Goal: Task Accomplishment & Management: Complete application form

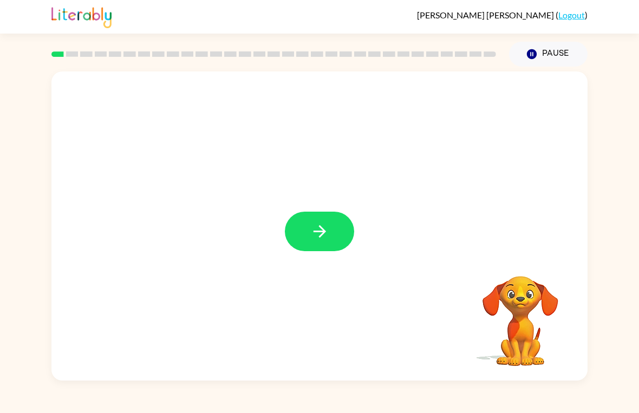
click at [316, 235] on icon "button" at bounding box center [319, 231] width 19 height 19
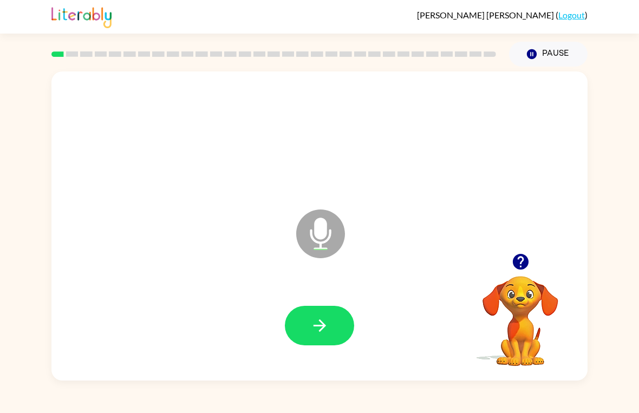
click at [310, 330] on icon "button" at bounding box center [319, 325] width 19 height 19
click at [305, 339] on button "button" at bounding box center [319, 326] width 69 height 40
click at [327, 327] on icon "button" at bounding box center [319, 325] width 19 height 19
click at [310, 334] on icon "button" at bounding box center [319, 325] width 19 height 19
click at [317, 330] on icon "button" at bounding box center [319, 325] width 19 height 19
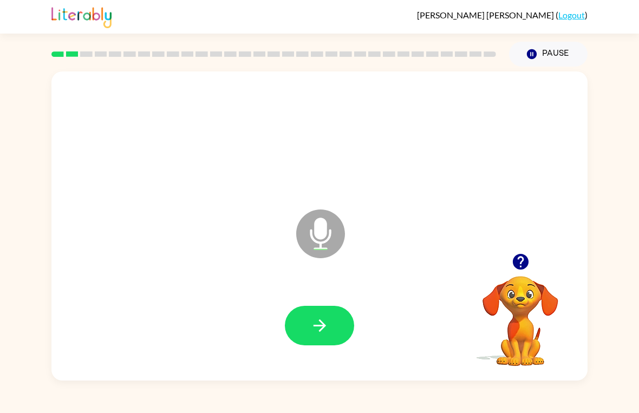
click at [515, 271] on icon "button" at bounding box center [520, 261] width 19 height 19
click at [314, 322] on icon "button" at bounding box center [319, 325] width 19 height 19
click at [306, 329] on button "button" at bounding box center [319, 326] width 69 height 40
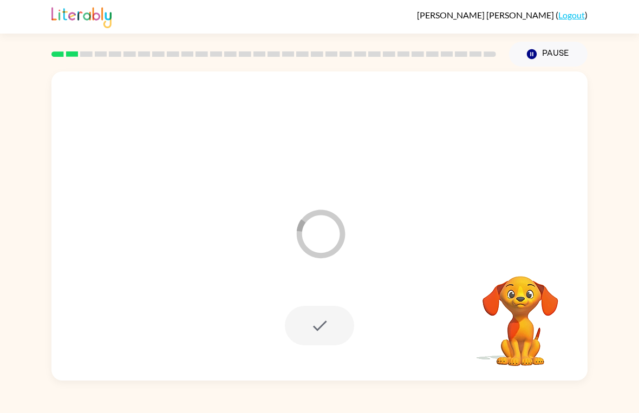
click at [547, 58] on button "Pause Pause" at bounding box center [548, 54] width 78 height 25
click at [552, 58] on button "Pause Pause" at bounding box center [548, 54] width 78 height 25
click at [533, 59] on icon "button" at bounding box center [532, 54] width 10 height 10
click at [571, 19] on link "Logout" at bounding box center [571, 15] width 27 height 10
click at [576, 19] on link "Logout" at bounding box center [571, 15] width 27 height 10
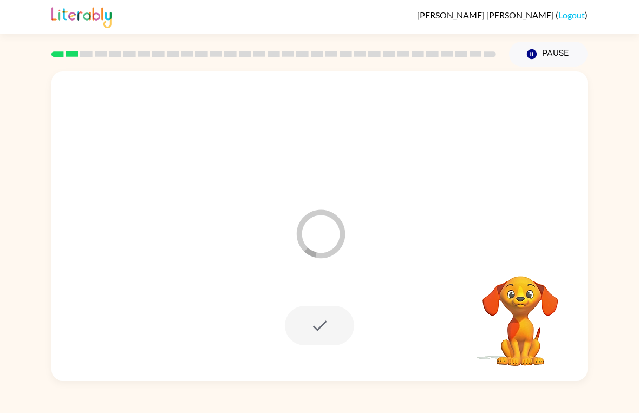
click at [577, 21] on div "[PERSON_NAME] ( Logout )" at bounding box center [319, 17] width 536 height 34
click at [570, 17] on link "Logout" at bounding box center [571, 15] width 27 height 10
click at [569, 16] on link "Logout" at bounding box center [571, 15] width 27 height 10
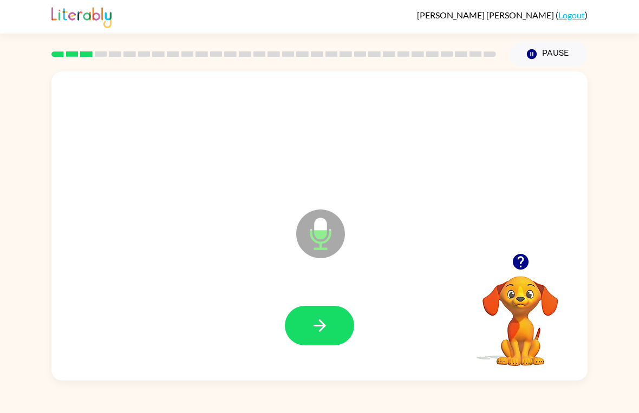
click at [299, 331] on button "button" at bounding box center [319, 326] width 69 height 40
click at [301, 328] on button "button" at bounding box center [319, 326] width 69 height 40
click at [516, 264] on icon "button" at bounding box center [520, 262] width 16 height 16
click at [311, 334] on icon "button" at bounding box center [319, 325] width 19 height 19
click at [310, 336] on button "button" at bounding box center [319, 326] width 69 height 40
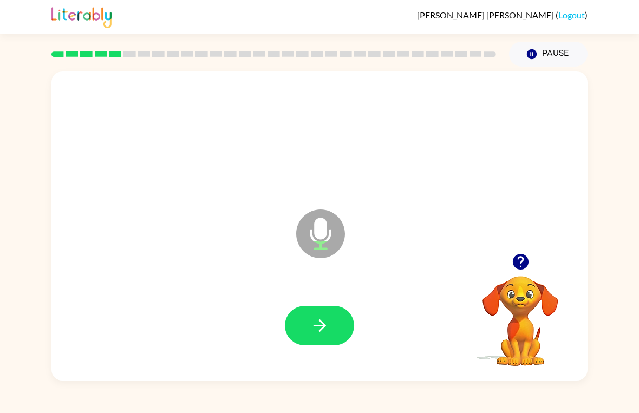
click at [320, 332] on icon "button" at bounding box center [319, 325] width 12 height 12
click at [307, 336] on button "button" at bounding box center [319, 326] width 69 height 40
click at [313, 337] on button "button" at bounding box center [319, 326] width 69 height 40
click at [311, 318] on icon "button" at bounding box center [319, 325] width 19 height 19
click at [511, 259] on icon "button" at bounding box center [520, 261] width 19 height 19
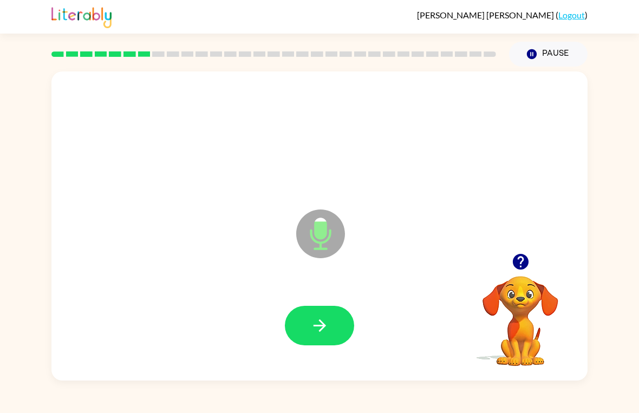
click at [313, 337] on button "button" at bounding box center [319, 326] width 69 height 40
click at [329, 328] on icon "button" at bounding box center [319, 325] width 19 height 19
click at [325, 323] on icon "button" at bounding box center [319, 325] width 19 height 19
click at [303, 303] on div at bounding box center [319, 325] width 514 height 89
click at [305, 316] on button "button" at bounding box center [319, 326] width 69 height 40
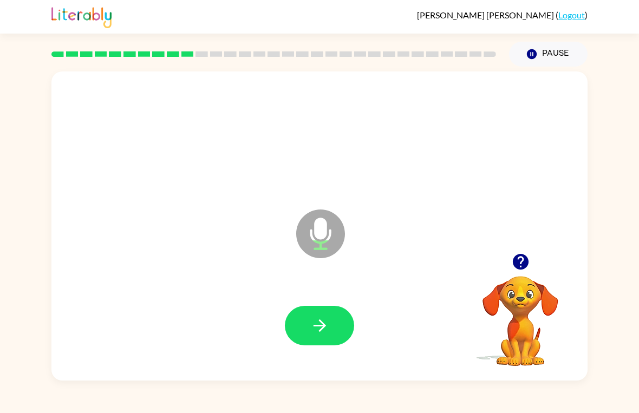
click at [326, 321] on icon "button" at bounding box center [319, 325] width 19 height 19
click at [515, 260] on icon "button" at bounding box center [520, 262] width 16 height 16
click at [328, 329] on icon "button" at bounding box center [319, 325] width 19 height 19
click at [514, 265] on icon "button" at bounding box center [520, 262] width 16 height 16
click at [519, 267] on icon "button" at bounding box center [520, 262] width 16 height 16
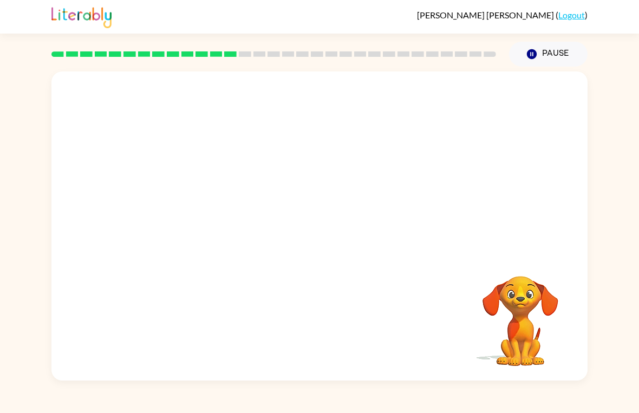
click at [527, 279] on video "Your browser must support playing .mp4 files to use Literably. Please try using…" at bounding box center [520, 313] width 108 height 108
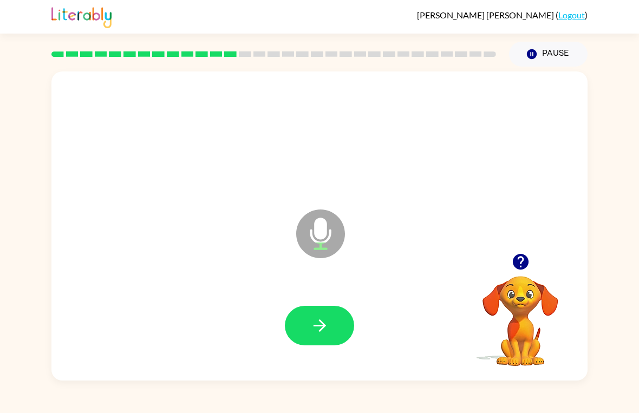
click at [320, 343] on button "button" at bounding box center [319, 326] width 69 height 40
click at [514, 260] on icon "button" at bounding box center [520, 262] width 16 height 16
click at [316, 341] on button "button" at bounding box center [319, 326] width 69 height 40
click at [309, 324] on button "button" at bounding box center [319, 326] width 69 height 40
click at [295, 324] on button "button" at bounding box center [319, 326] width 69 height 40
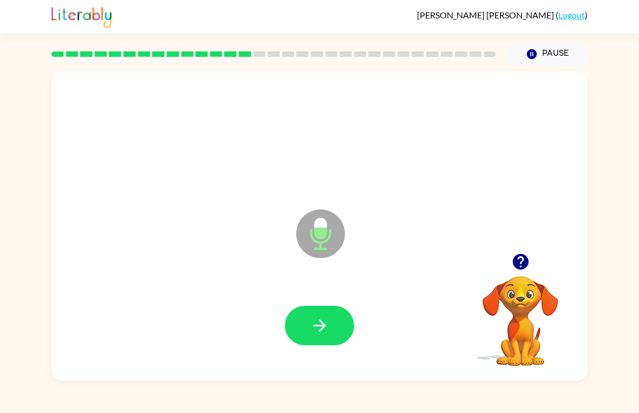
click at [329, 327] on icon "button" at bounding box center [319, 325] width 19 height 19
click at [303, 338] on button "button" at bounding box center [319, 326] width 69 height 40
click at [325, 345] on button "button" at bounding box center [319, 326] width 69 height 40
click at [307, 322] on button "button" at bounding box center [319, 326] width 69 height 40
click at [302, 324] on button "button" at bounding box center [319, 326] width 69 height 40
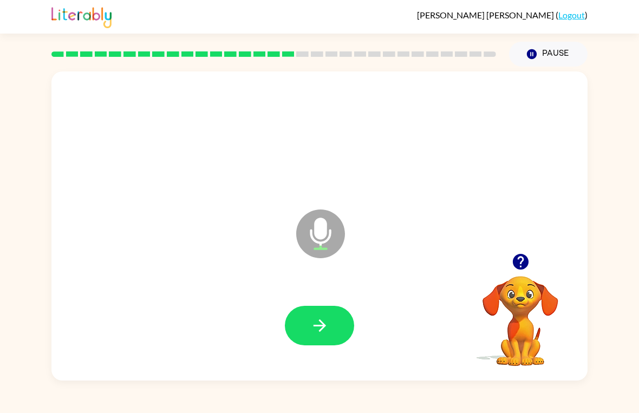
click at [513, 265] on icon "button" at bounding box center [520, 262] width 16 height 16
click at [520, 265] on video "Your browser must support playing .mp4 files to use Literably. Please try using…" at bounding box center [520, 313] width 108 height 108
click at [299, 332] on button "button" at bounding box center [319, 326] width 69 height 40
click at [311, 326] on icon "button" at bounding box center [319, 325] width 19 height 19
click at [524, 265] on icon "button" at bounding box center [520, 262] width 16 height 16
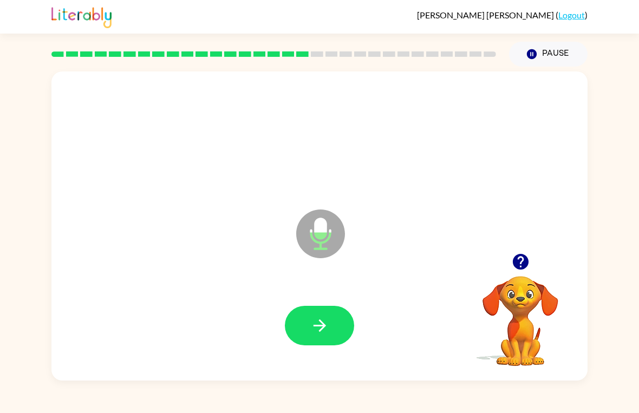
click at [309, 324] on button "button" at bounding box center [319, 326] width 69 height 40
click at [305, 333] on button "button" at bounding box center [319, 326] width 69 height 40
click at [315, 328] on icon "button" at bounding box center [319, 325] width 19 height 19
click at [517, 265] on icon "button" at bounding box center [520, 262] width 16 height 16
click at [309, 337] on button "button" at bounding box center [319, 326] width 69 height 40
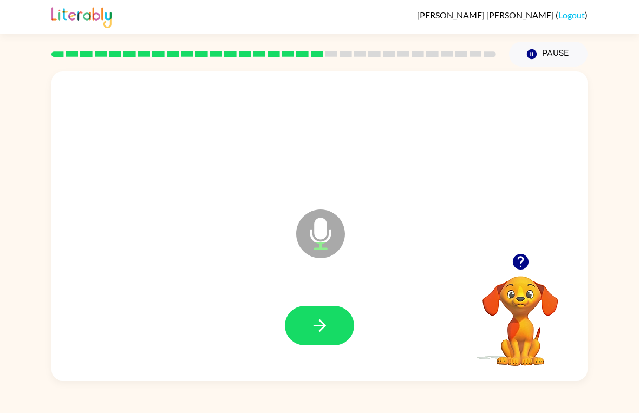
click at [307, 298] on div at bounding box center [319, 325] width 514 height 89
click at [317, 325] on icon "button" at bounding box center [319, 325] width 19 height 19
click at [329, 331] on button "button" at bounding box center [319, 326] width 69 height 40
click at [321, 336] on button "button" at bounding box center [319, 326] width 69 height 40
click at [312, 322] on icon "button" at bounding box center [319, 325] width 19 height 19
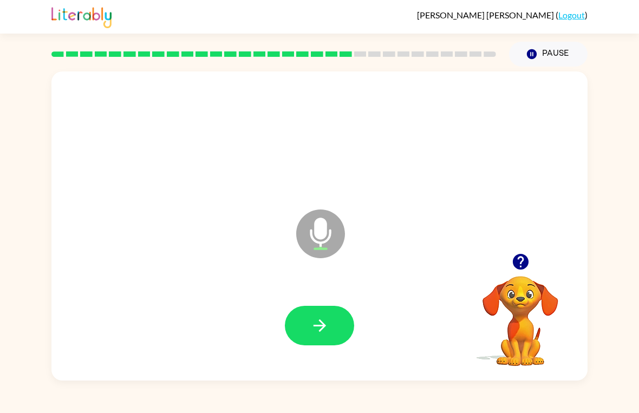
click at [317, 319] on icon "button" at bounding box center [319, 325] width 19 height 19
click at [301, 327] on button "button" at bounding box center [319, 326] width 69 height 40
click at [311, 330] on icon "button" at bounding box center [319, 325] width 19 height 19
click at [317, 326] on icon "button" at bounding box center [319, 325] width 12 height 12
click at [326, 320] on icon "button" at bounding box center [319, 325] width 19 height 19
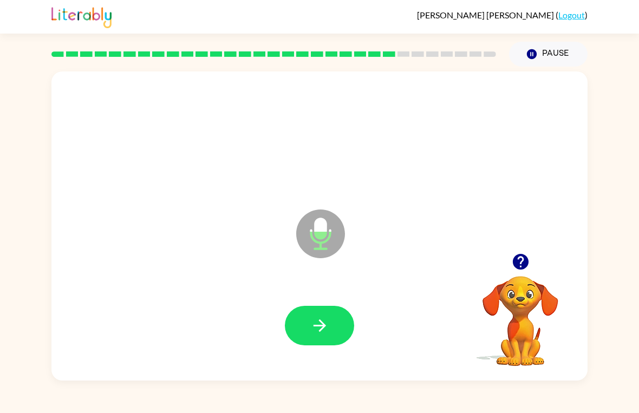
click at [321, 331] on icon "button" at bounding box center [319, 325] width 12 height 12
click at [311, 327] on icon "button" at bounding box center [319, 325] width 19 height 19
click at [309, 319] on button "button" at bounding box center [319, 326] width 69 height 40
click at [323, 327] on icon "button" at bounding box center [319, 325] width 12 height 12
click at [313, 326] on icon "button" at bounding box center [319, 325] width 19 height 19
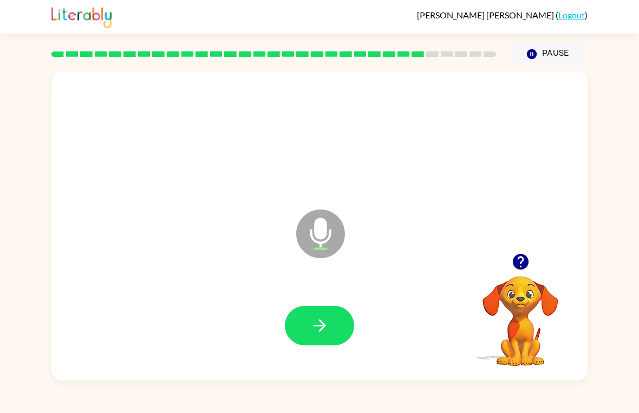
click at [303, 334] on button "button" at bounding box center [319, 326] width 69 height 40
click at [305, 335] on button "button" at bounding box center [319, 326] width 69 height 40
click at [312, 329] on icon "button" at bounding box center [319, 325] width 19 height 19
click at [522, 264] on icon "button" at bounding box center [520, 262] width 16 height 16
click at [515, 266] on icon "button" at bounding box center [520, 262] width 16 height 16
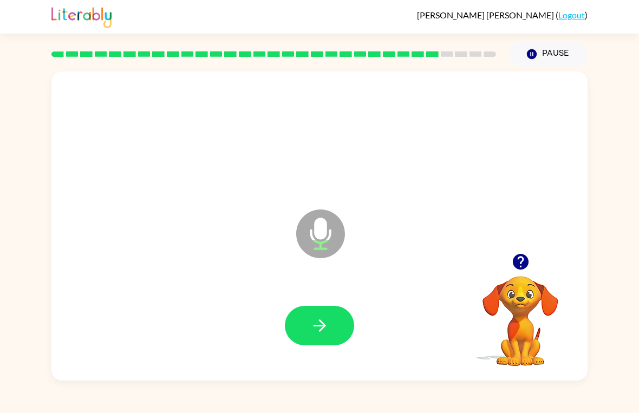
click at [514, 266] on video "Your browser must support playing .mp4 files to use Literably. Please try using…" at bounding box center [520, 313] width 108 height 108
click at [526, 259] on div "Microphone The Microphone is here when it is your turn to talk" at bounding box center [319, 225] width 536 height 309
click at [305, 316] on button "button" at bounding box center [319, 326] width 69 height 40
click at [314, 330] on icon "button" at bounding box center [319, 325] width 19 height 19
click at [331, 330] on button "button" at bounding box center [319, 326] width 69 height 40
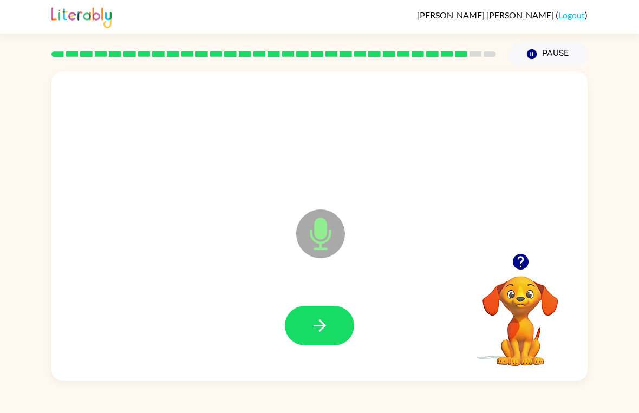
click at [303, 325] on button "button" at bounding box center [319, 326] width 69 height 40
click at [318, 321] on icon "button" at bounding box center [319, 325] width 19 height 19
click at [321, 335] on icon "button" at bounding box center [319, 325] width 19 height 19
click at [303, 331] on button "button" at bounding box center [319, 326] width 69 height 40
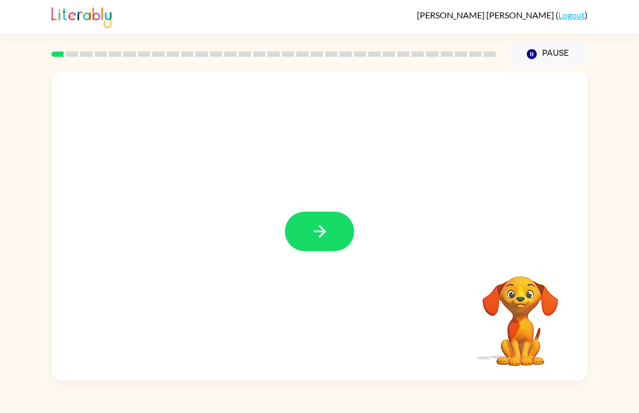
click at [300, 229] on button "button" at bounding box center [319, 232] width 69 height 40
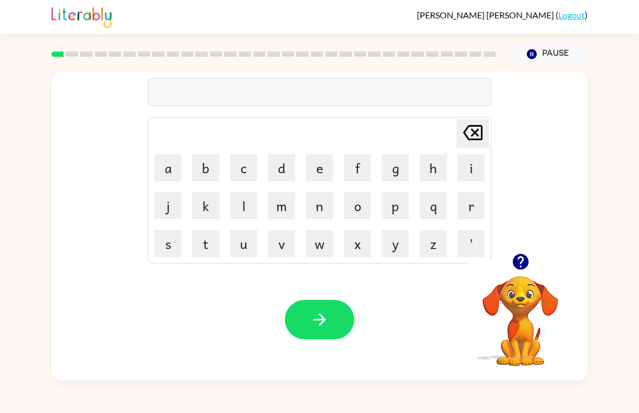
click at [397, 207] on button "p" at bounding box center [395, 205] width 27 height 27
click at [164, 168] on button "a" at bounding box center [167, 167] width 27 height 27
click at [280, 163] on button "d" at bounding box center [281, 167] width 27 height 27
click at [301, 318] on button "button" at bounding box center [319, 320] width 69 height 40
click at [398, 205] on button "p" at bounding box center [395, 205] width 27 height 27
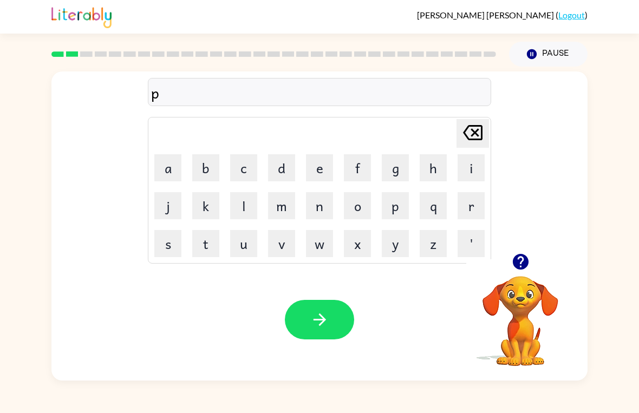
click at [355, 201] on button "o" at bounding box center [357, 205] width 27 height 27
click at [319, 169] on button "e" at bounding box center [319, 167] width 27 height 27
click at [162, 250] on button "s" at bounding box center [167, 243] width 27 height 27
click at [465, 136] on icon at bounding box center [472, 132] width 19 height 15
click at [468, 134] on icon "Delete Delete last character input" at bounding box center [473, 133] width 26 height 26
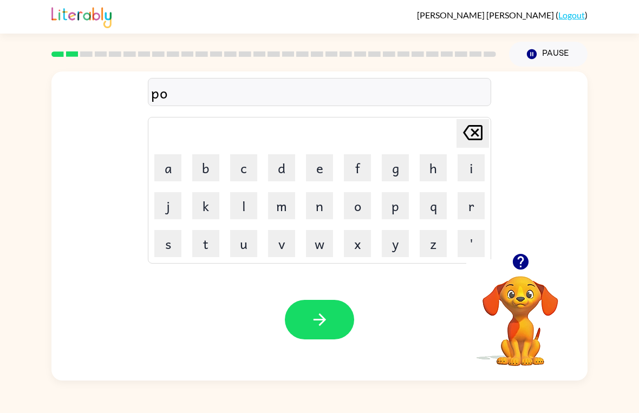
click at [347, 209] on button "o" at bounding box center [357, 205] width 27 height 27
click at [309, 170] on button "e" at bounding box center [319, 167] width 27 height 27
click at [456, 137] on button "Delete Delete last character input" at bounding box center [472, 133] width 32 height 29
click at [316, 172] on button "e" at bounding box center [319, 167] width 27 height 27
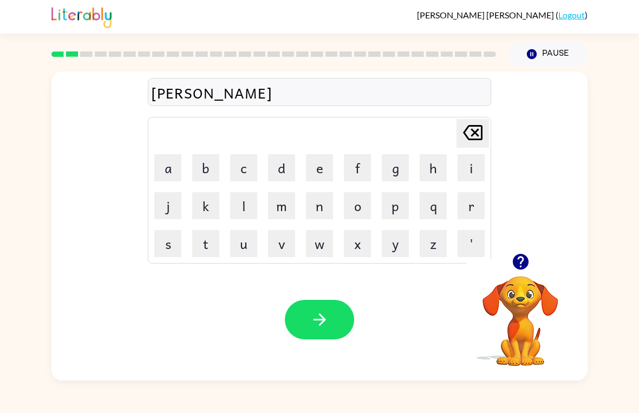
click at [461, 129] on icon "Delete Delete last character input" at bounding box center [473, 133] width 26 height 26
click at [165, 157] on button "a" at bounding box center [167, 167] width 27 height 27
click at [320, 170] on button "e" at bounding box center [319, 167] width 27 height 27
click at [464, 132] on icon at bounding box center [472, 132] width 19 height 15
click at [468, 133] on icon "Delete Delete last character input" at bounding box center [473, 133] width 26 height 26
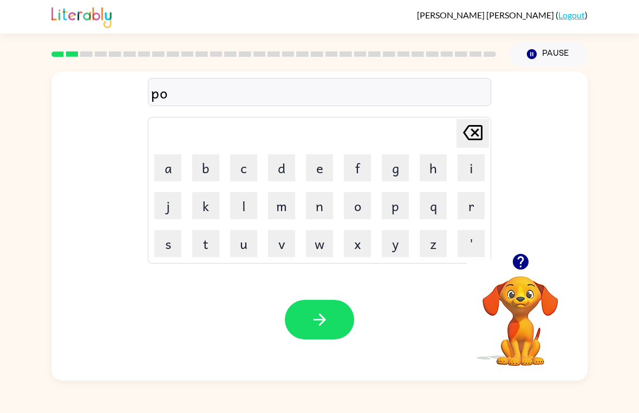
click at [321, 162] on button "e" at bounding box center [319, 167] width 27 height 27
click at [299, 311] on button "button" at bounding box center [319, 320] width 69 height 40
click at [314, 202] on button "n" at bounding box center [319, 205] width 27 height 27
click at [351, 210] on button "o" at bounding box center [357, 205] width 27 height 27
click at [466, 206] on button "r" at bounding box center [470, 205] width 27 height 27
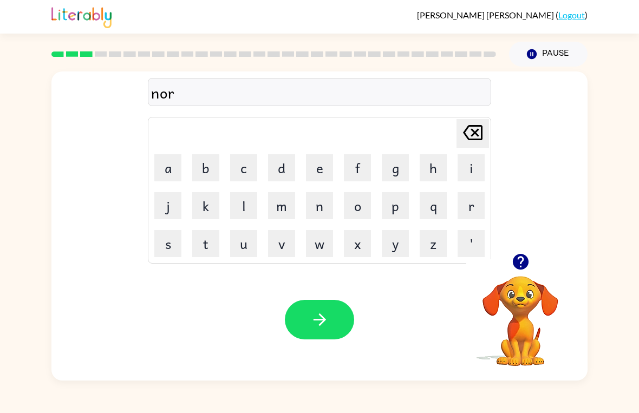
click at [205, 244] on button "t" at bounding box center [205, 243] width 27 height 27
click at [434, 162] on button "h" at bounding box center [432, 167] width 27 height 27
click at [317, 292] on div "Your browser must support playing .mp4 files to use Literably. Please try using…" at bounding box center [319, 320] width 536 height 122
click at [311, 330] on button "button" at bounding box center [319, 320] width 69 height 40
click at [519, 258] on icon "button" at bounding box center [520, 261] width 19 height 19
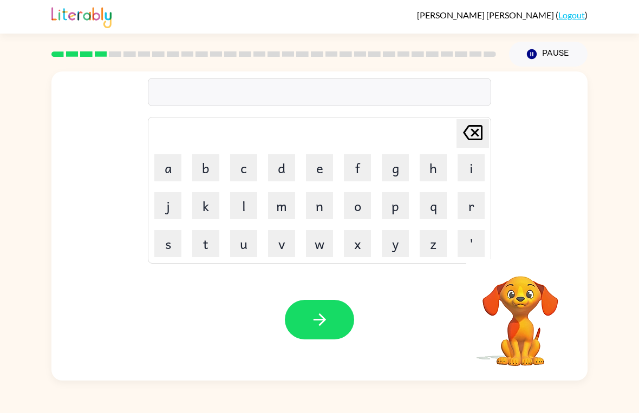
click at [165, 234] on button "s" at bounding box center [167, 243] width 27 height 27
click at [320, 247] on button "w" at bounding box center [319, 243] width 27 height 27
click at [469, 164] on button "i" at bounding box center [470, 167] width 27 height 27
click at [279, 202] on button "m" at bounding box center [281, 205] width 27 height 27
click at [310, 333] on button "button" at bounding box center [319, 320] width 69 height 40
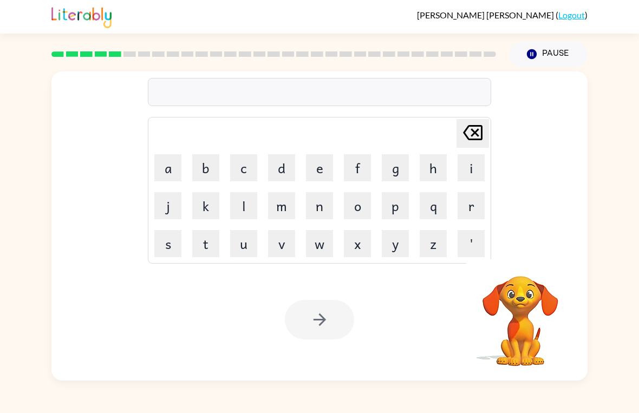
click at [168, 244] on button "s" at bounding box center [167, 243] width 27 height 27
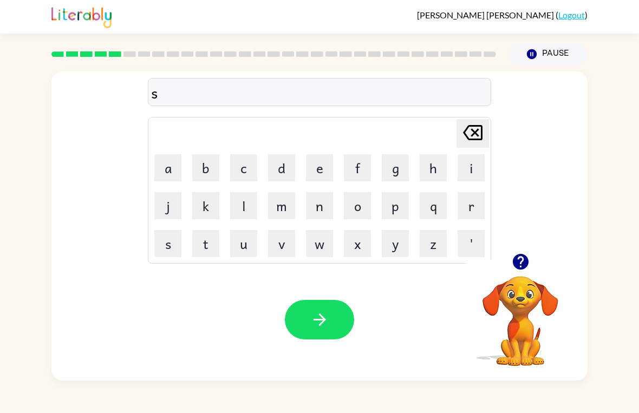
click at [199, 209] on button "k" at bounding box center [205, 205] width 27 height 27
click at [359, 204] on button "o" at bounding box center [357, 205] width 27 height 27
click at [318, 246] on button "w" at bounding box center [319, 243] width 27 height 27
click at [200, 245] on button "t" at bounding box center [205, 243] width 27 height 27
click at [304, 332] on button "button" at bounding box center [319, 320] width 69 height 40
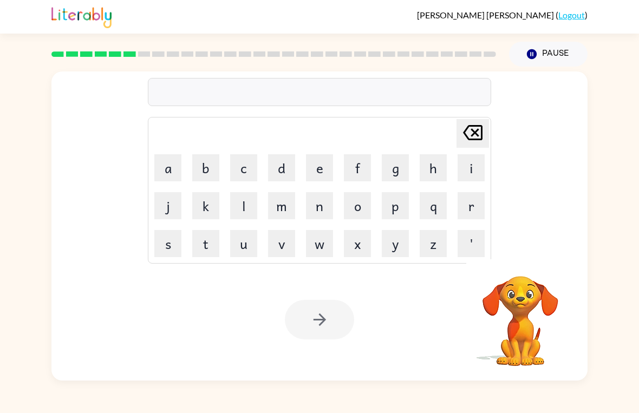
click at [166, 169] on button "a" at bounding box center [167, 167] width 27 height 27
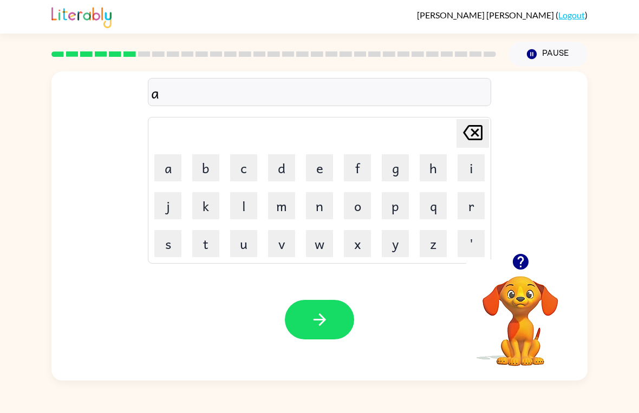
click at [393, 250] on button "y" at bounding box center [395, 243] width 27 height 27
click at [282, 206] on button "m" at bounding box center [281, 205] width 27 height 27
click at [301, 321] on button "button" at bounding box center [319, 320] width 69 height 40
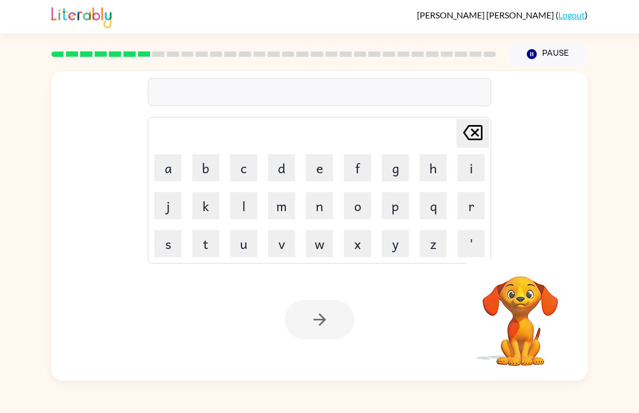
click at [165, 247] on button "s" at bounding box center [167, 243] width 27 height 27
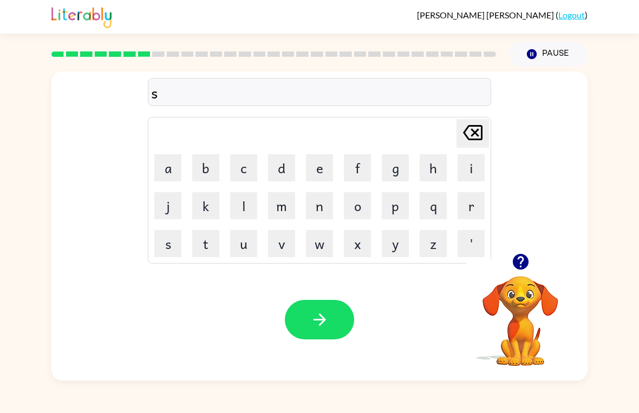
click at [195, 202] on button "k" at bounding box center [205, 205] width 27 height 27
click at [468, 207] on button "r" at bounding box center [470, 205] width 27 height 27
click at [477, 165] on button "i" at bounding box center [470, 167] width 27 height 27
click at [201, 165] on button "b" at bounding box center [205, 167] width 27 height 27
click at [359, 203] on button "o" at bounding box center [357, 205] width 27 height 27
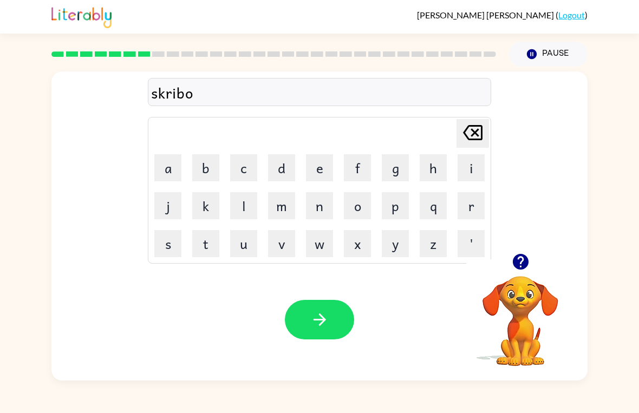
click at [245, 204] on button "l" at bounding box center [243, 205] width 27 height 27
click at [317, 169] on button "e" at bounding box center [319, 167] width 27 height 27
click at [300, 326] on button "button" at bounding box center [319, 320] width 69 height 40
click at [389, 165] on button "g" at bounding box center [395, 167] width 27 height 27
click at [466, 205] on button "r" at bounding box center [470, 205] width 27 height 27
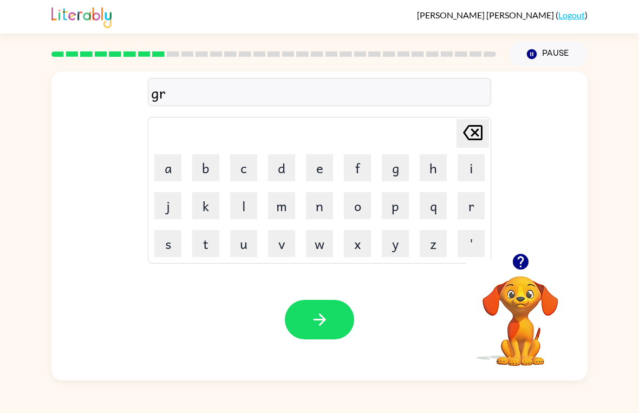
click at [168, 174] on button "a" at bounding box center [167, 167] width 27 height 27
click at [357, 169] on button "f" at bounding box center [357, 167] width 27 height 27
click at [300, 322] on button "button" at bounding box center [319, 320] width 69 height 40
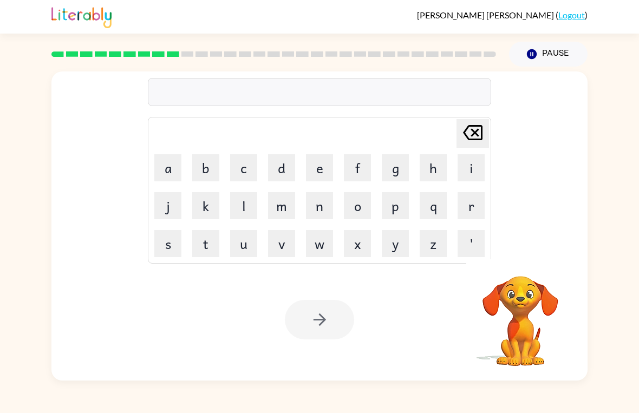
click at [395, 206] on button "p" at bounding box center [395, 205] width 27 height 27
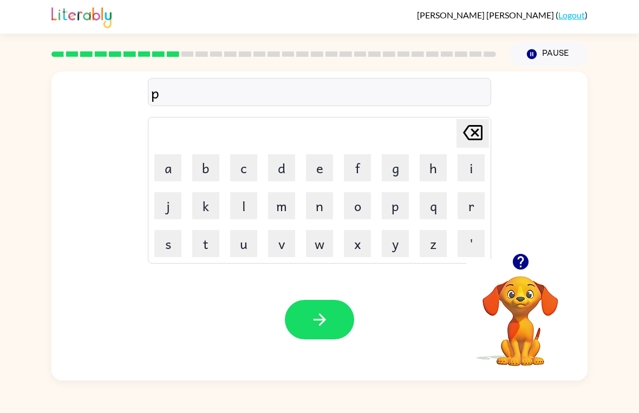
click at [388, 246] on button "y" at bounding box center [395, 243] width 27 height 27
click at [320, 209] on button "n" at bounding box center [319, 205] width 27 height 27
click at [211, 242] on button "t" at bounding box center [205, 243] width 27 height 27
click at [343, 321] on button "button" at bounding box center [319, 320] width 69 height 40
click at [238, 251] on button "u" at bounding box center [243, 243] width 27 height 27
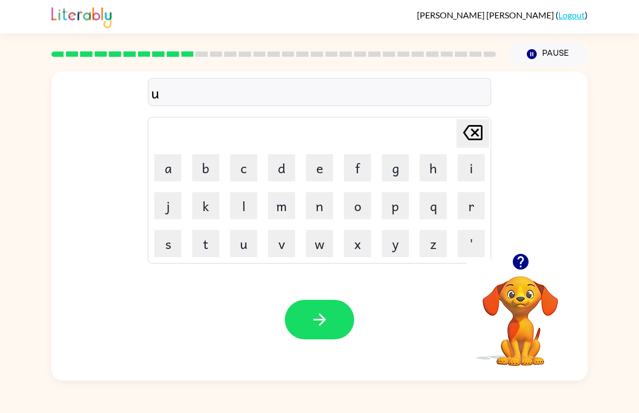
click at [311, 210] on button "n" at bounding box center [319, 205] width 27 height 27
click at [355, 163] on button "f" at bounding box center [357, 167] width 27 height 27
click at [359, 205] on button "o" at bounding box center [357, 205] width 27 height 27
click at [237, 204] on button "l" at bounding box center [243, 205] width 27 height 27
click at [282, 167] on button "d" at bounding box center [281, 167] width 27 height 27
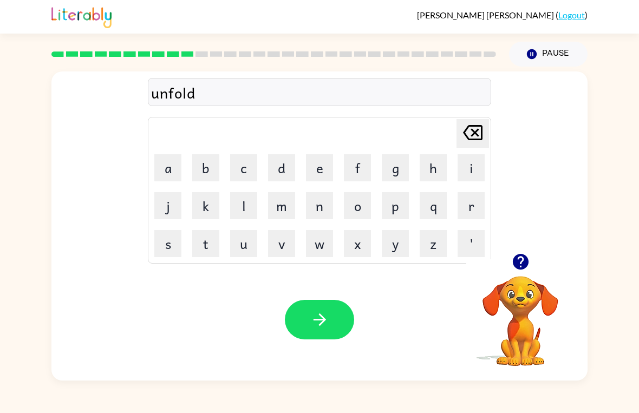
click at [289, 318] on button "button" at bounding box center [319, 320] width 69 height 40
click at [279, 240] on button "v" at bounding box center [281, 243] width 27 height 27
click at [360, 213] on button "o" at bounding box center [357, 205] width 27 height 27
click at [318, 248] on button "w" at bounding box center [319, 243] width 27 height 27
click at [204, 247] on button "t" at bounding box center [205, 243] width 27 height 27
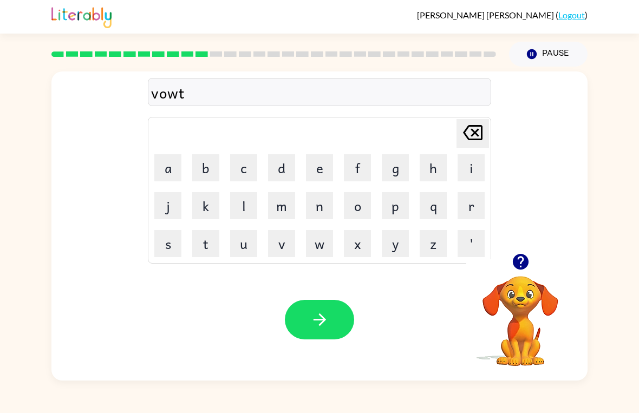
click at [294, 298] on div "Your browser must support playing .mp4 files to use Literably. Please try using…" at bounding box center [319, 320] width 536 height 122
click at [293, 326] on button "button" at bounding box center [319, 320] width 69 height 40
click at [320, 320] on div at bounding box center [319, 320] width 69 height 40
click at [332, 332] on div at bounding box center [319, 320] width 69 height 40
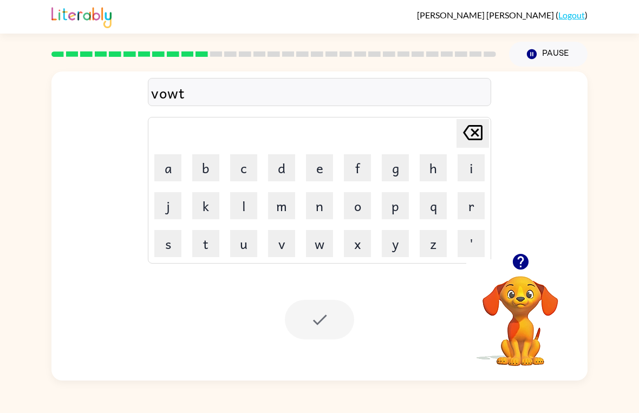
click at [318, 321] on div at bounding box center [319, 320] width 69 height 40
click at [310, 327] on div at bounding box center [319, 320] width 69 height 40
click at [543, 67] on button "Pause Pause" at bounding box center [548, 54] width 78 height 25
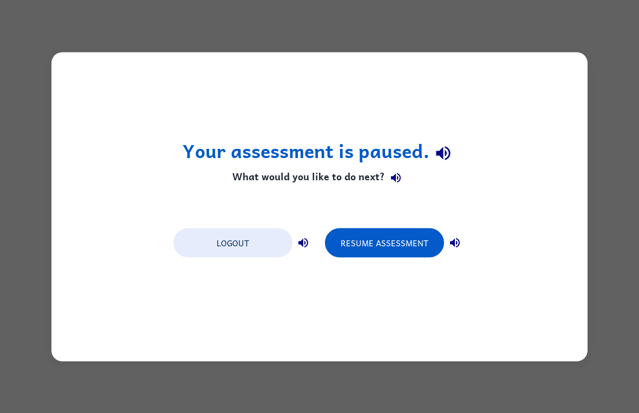
click at [395, 251] on button "Resume Assessment" at bounding box center [384, 242] width 119 height 29
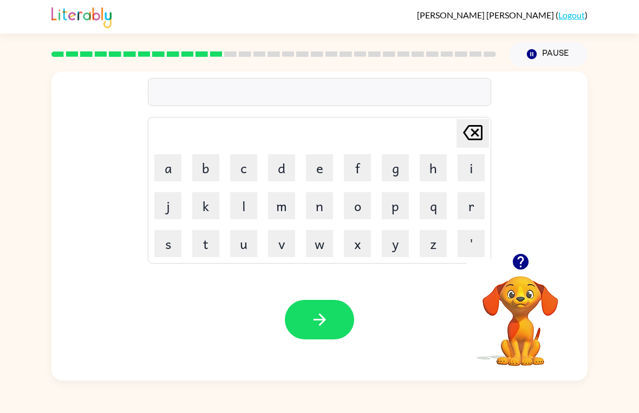
click at [276, 208] on button "m" at bounding box center [281, 205] width 27 height 27
click at [163, 170] on button "a" at bounding box center [167, 167] width 27 height 27
click at [167, 241] on button "s" at bounding box center [167, 243] width 27 height 27
click at [206, 249] on button "t" at bounding box center [205, 243] width 27 height 27
click at [159, 170] on button "a" at bounding box center [167, 167] width 27 height 27
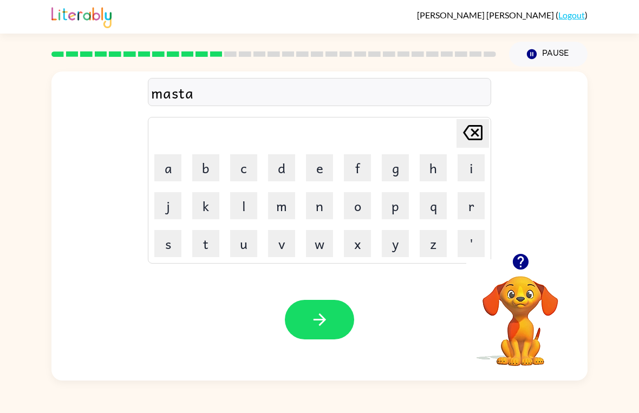
click at [242, 167] on button "c" at bounding box center [243, 167] width 27 height 27
click at [429, 173] on button "h" at bounding box center [432, 167] width 27 height 27
click at [292, 319] on button "button" at bounding box center [319, 320] width 69 height 40
click at [213, 208] on button "k" at bounding box center [205, 205] width 27 height 27
click at [474, 160] on button "i" at bounding box center [470, 167] width 27 height 27
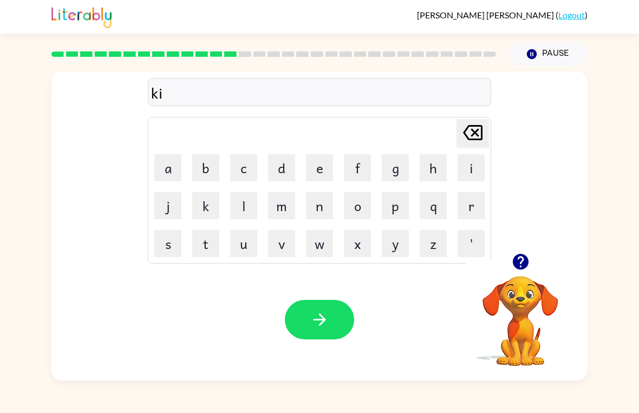
click at [317, 206] on button "n" at bounding box center [319, 205] width 27 height 27
click at [275, 169] on button "d" at bounding box center [281, 167] width 27 height 27
click at [239, 204] on button "l" at bounding box center [243, 205] width 27 height 27
click at [389, 242] on button "y" at bounding box center [395, 243] width 27 height 27
click at [316, 330] on button "button" at bounding box center [319, 320] width 69 height 40
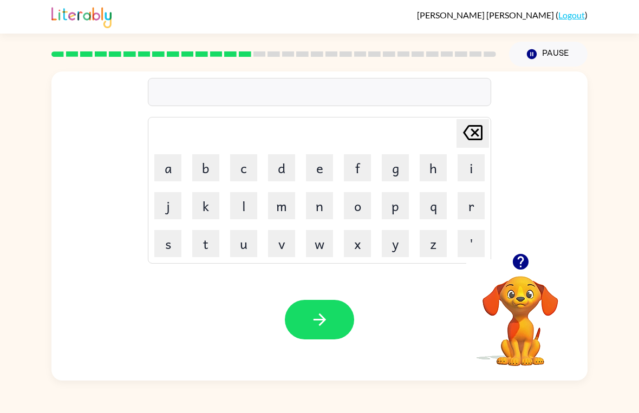
click at [175, 164] on button "a" at bounding box center [167, 167] width 27 height 27
click at [246, 208] on button "l" at bounding box center [243, 205] width 27 height 27
click at [172, 165] on button "a" at bounding box center [167, 167] width 27 height 27
click at [395, 247] on button "y" at bounding box center [395, 243] width 27 height 27
click at [323, 339] on button "button" at bounding box center [319, 320] width 69 height 40
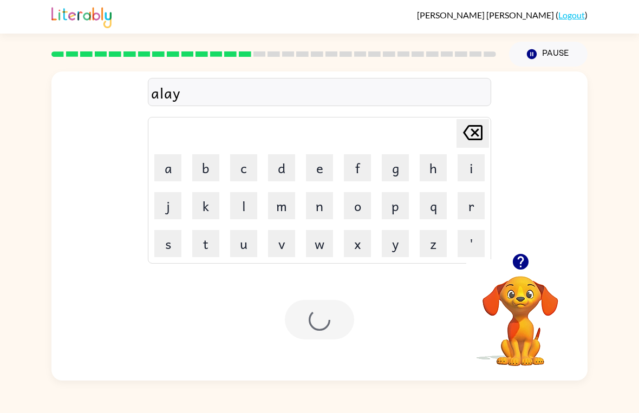
click at [322, 325] on div at bounding box center [319, 320] width 69 height 40
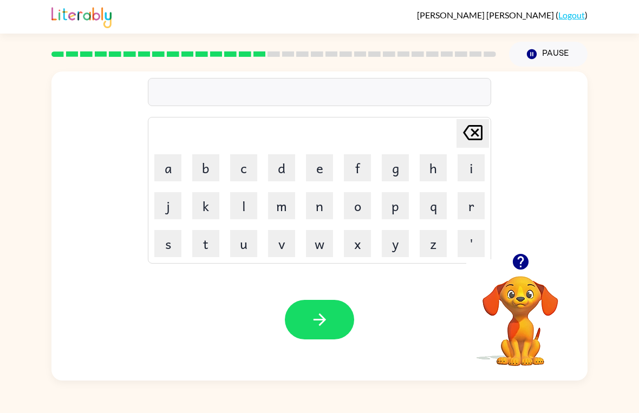
click at [518, 260] on icon "button" at bounding box center [520, 261] width 19 height 19
click at [240, 162] on button "c" at bounding box center [243, 167] width 27 height 27
click at [347, 198] on button "o" at bounding box center [357, 205] width 27 height 27
click at [467, 204] on button "r" at bounding box center [470, 205] width 27 height 27
click at [283, 173] on button "d" at bounding box center [281, 167] width 27 height 27
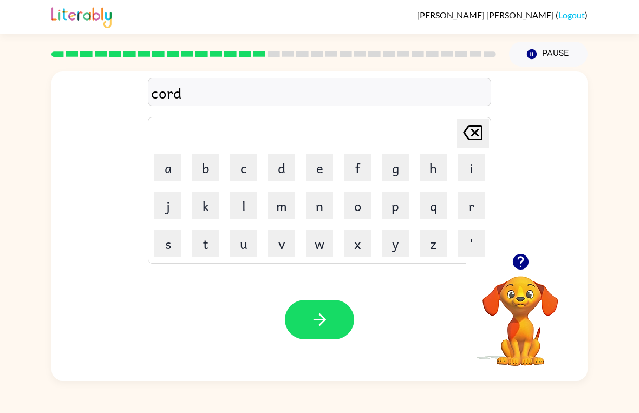
click at [293, 307] on button "button" at bounding box center [319, 320] width 69 height 40
click at [423, 245] on button "z" at bounding box center [432, 243] width 27 height 27
click at [474, 162] on button "i" at bounding box center [470, 167] width 27 height 27
click at [390, 211] on button "p" at bounding box center [395, 205] width 27 height 27
click at [310, 318] on icon "button" at bounding box center [319, 319] width 19 height 19
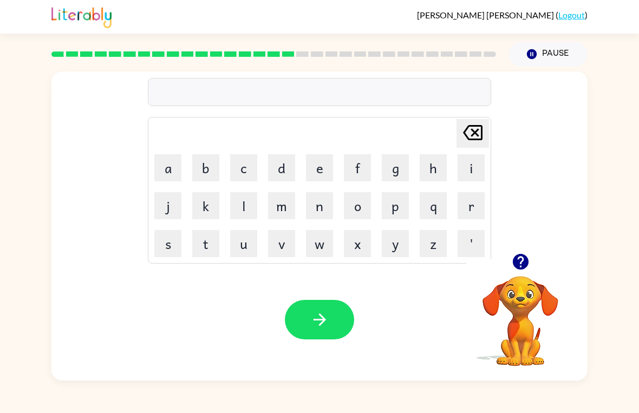
click at [277, 171] on button "d" at bounding box center [281, 167] width 27 height 27
click at [470, 202] on button "r" at bounding box center [470, 205] width 27 height 27
click at [344, 202] on button "o" at bounding box center [357, 205] width 27 height 27
click at [390, 202] on button "p" at bounding box center [395, 205] width 27 height 27
click at [470, 164] on button "i" at bounding box center [470, 167] width 27 height 27
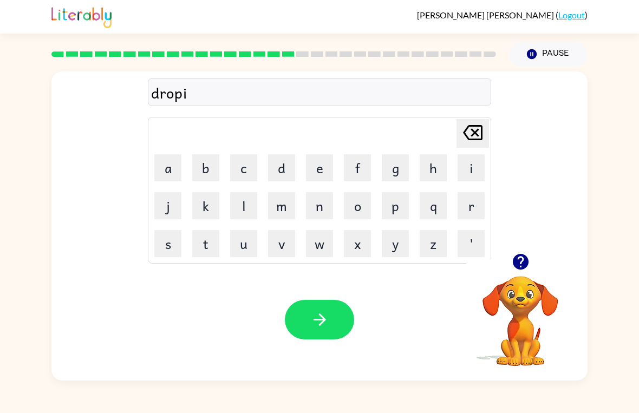
click at [323, 206] on button "n" at bounding box center [319, 205] width 27 height 27
click at [402, 178] on button "g" at bounding box center [395, 167] width 27 height 27
click at [286, 319] on button "button" at bounding box center [319, 320] width 69 height 40
click at [431, 164] on button "h" at bounding box center [432, 167] width 27 height 27
click at [312, 167] on button "e" at bounding box center [319, 167] width 27 height 27
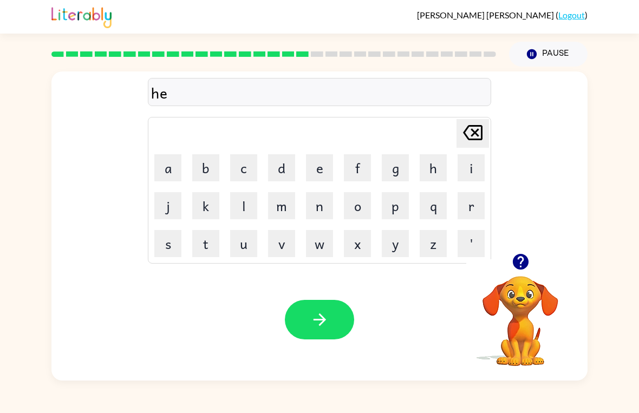
click at [467, 207] on button "r" at bounding box center [470, 205] width 27 height 27
click at [305, 317] on button "button" at bounding box center [319, 320] width 69 height 40
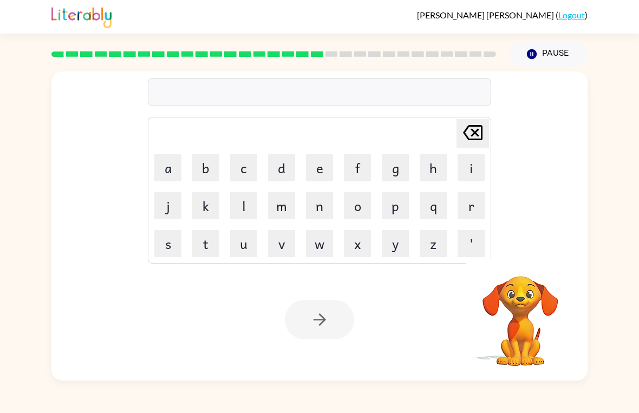
click at [470, 207] on button "r" at bounding box center [470, 205] width 27 height 27
click at [465, 166] on button "i" at bounding box center [470, 167] width 27 height 27
click at [248, 173] on button "c" at bounding box center [243, 167] width 27 height 27
click at [428, 173] on button "h" at bounding box center [432, 167] width 27 height 27
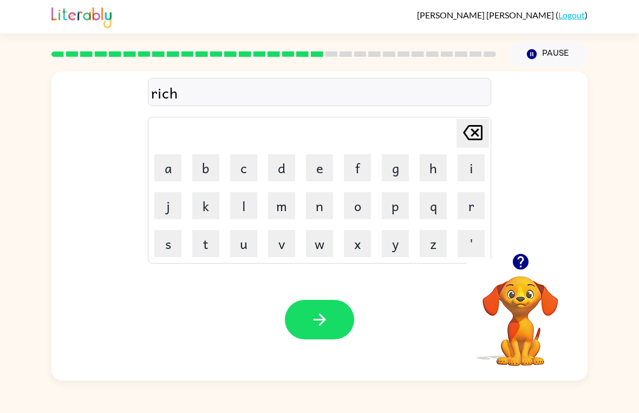
click at [298, 336] on button "button" at bounding box center [319, 320] width 69 height 40
click at [439, 168] on button "h" at bounding box center [432, 167] width 27 height 27
click at [483, 160] on button "i" at bounding box center [470, 167] width 27 height 27
click at [205, 244] on button "t" at bounding box center [205, 243] width 27 height 27
click at [458, 134] on button "Delete Delete last character input" at bounding box center [472, 133] width 32 height 29
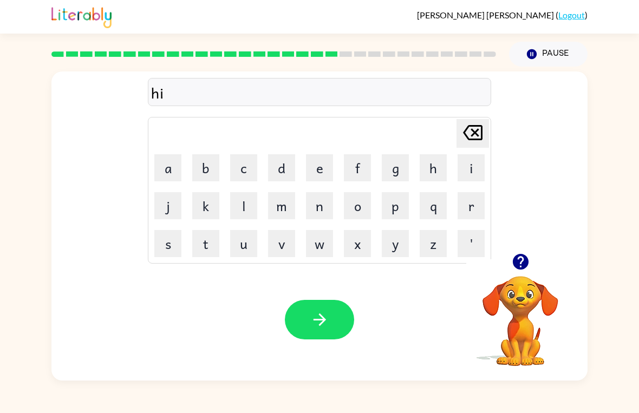
click at [466, 132] on icon "Delete Delete last character input" at bounding box center [473, 133] width 26 height 26
click at [475, 167] on button "i" at bounding box center [470, 167] width 27 height 27
click at [314, 212] on button "n" at bounding box center [319, 205] width 27 height 27
click at [204, 245] on button "t" at bounding box center [205, 243] width 27 height 27
click at [469, 168] on button "i" at bounding box center [470, 167] width 27 height 27
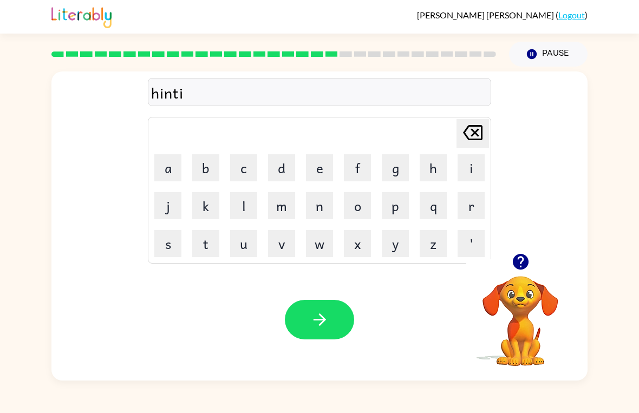
click at [282, 172] on button "d" at bounding box center [281, 167] width 27 height 27
click at [300, 313] on button "button" at bounding box center [319, 320] width 69 height 40
click at [570, 11] on link "Logout" at bounding box center [571, 15] width 27 height 10
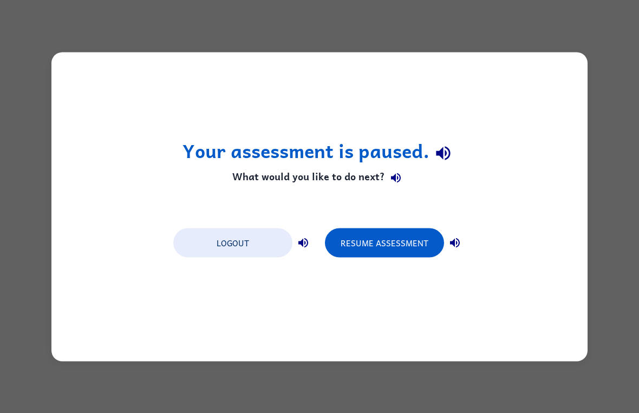
click at [355, 235] on button "Resume Assessment" at bounding box center [384, 242] width 119 height 29
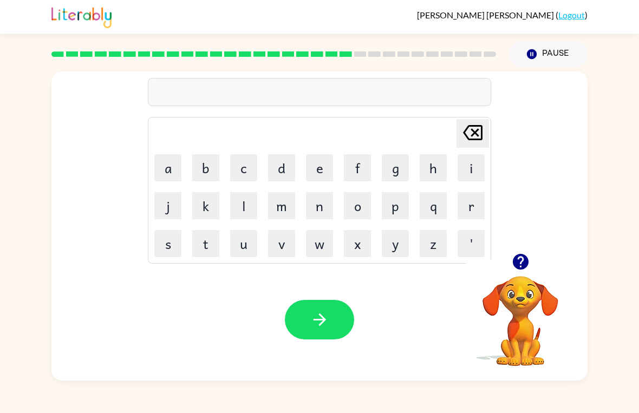
click at [516, 270] on icon "button" at bounding box center [520, 261] width 19 height 19
click at [470, 205] on button "r" at bounding box center [470, 205] width 27 height 27
click at [467, 167] on button "i" at bounding box center [470, 167] width 27 height 27
click at [242, 172] on button "c" at bounding box center [243, 167] width 27 height 27
click at [323, 173] on button "e" at bounding box center [319, 167] width 27 height 27
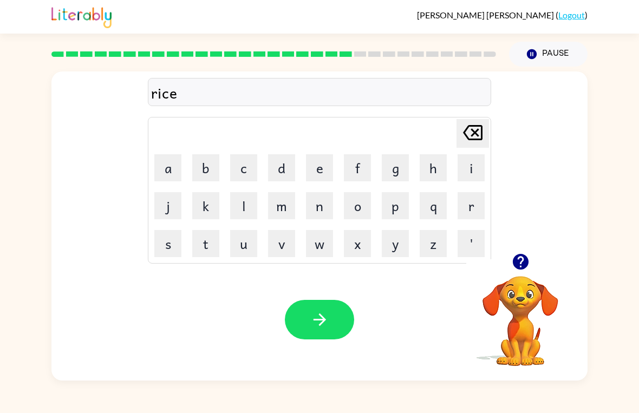
click at [303, 315] on button "button" at bounding box center [319, 320] width 69 height 40
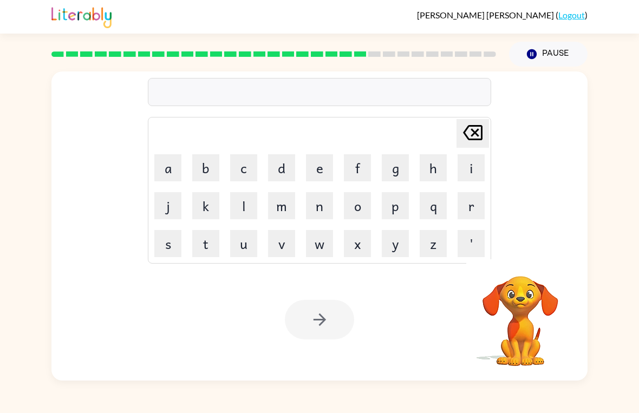
click at [472, 207] on button "r" at bounding box center [470, 205] width 27 height 27
click at [170, 173] on button "a" at bounding box center [167, 167] width 27 height 27
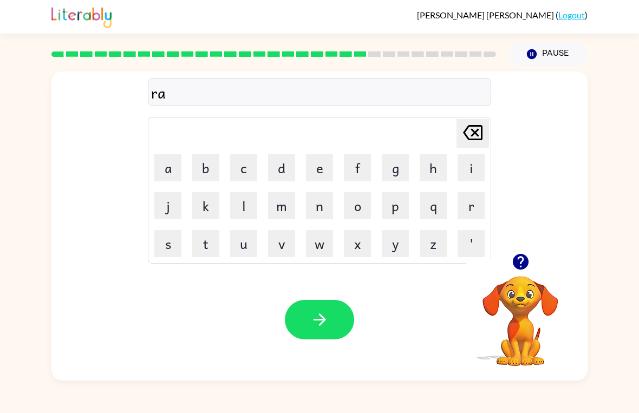
click at [466, 168] on button "i" at bounding box center [470, 167] width 27 height 27
click at [314, 206] on button "n" at bounding box center [319, 205] width 27 height 27
click at [242, 170] on button "c" at bounding box center [243, 167] width 27 height 27
click at [436, 172] on button "h" at bounding box center [432, 167] width 27 height 27
click at [475, 134] on icon at bounding box center [472, 132] width 19 height 15
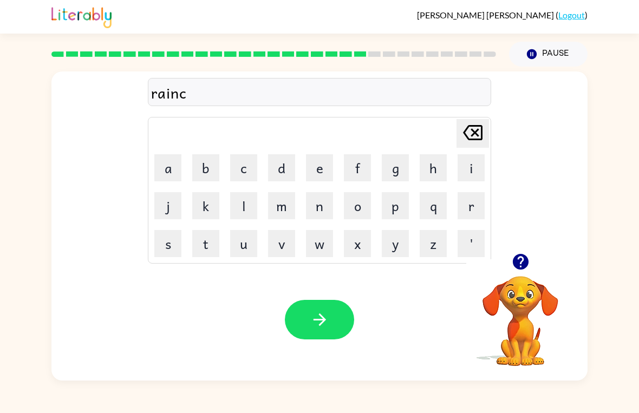
click at [477, 134] on icon "Delete Delete last character input" at bounding box center [473, 133] width 26 height 26
click at [198, 207] on button "k" at bounding box center [205, 205] width 27 height 27
click at [356, 207] on button "o" at bounding box center [357, 205] width 27 height 27
click at [317, 244] on button "w" at bounding box center [319, 243] width 27 height 27
click at [202, 252] on button "t" at bounding box center [205, 243] width 27 height 27
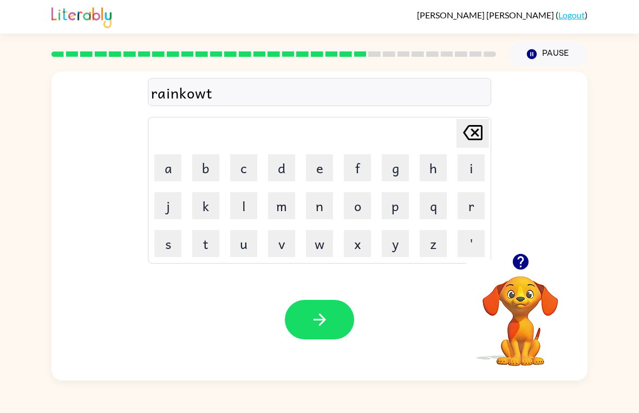
click at [310, 327] on icon "button" at bounding box center [319, 319] width 19 height 19
click at [515, 266] on icon "button" at bounding box center [520, 262] width 16 height 16
click at [523, 263] on icon "button" at bounding box center [520, 262] width 16 height 16
click at [471, 207] on button "r" at bounding box center [470, 205] width 27 height 27
click at [176, 175] on button "a" at bounding box center [167, 167] width 27 height 27
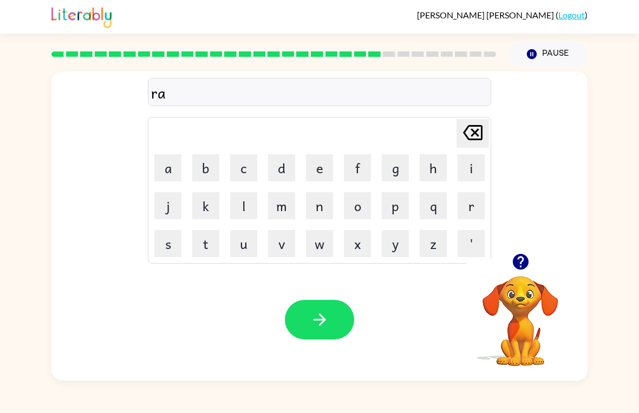
click at [272, 209] on button "m" at bounding box center [281, 205] width 27 height 27
click at [164, 170] on button "a" at bounding box center [167, 167] width 27 height 27
click at [468, 202] on button "r" at bounding box center [470, 205] width 27 height 27
click at [202, 207] on button "k" at bounding box center [205, 205] width 27 height 27
click at [321, 309] on button "button" at bounding box center [319, 320] width 69 height 40
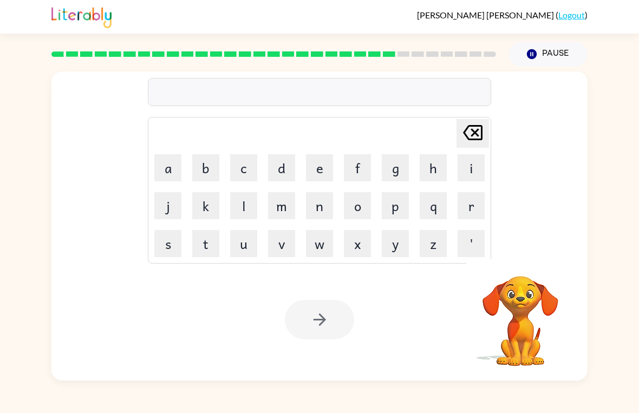
click at [164, 170] on button "a" at bounding box center [167, 167] width 27 height 27
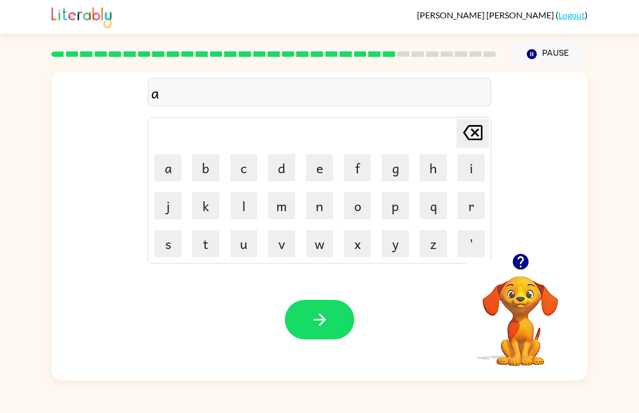
click at [280, 250] on button "v" at bounding box center [281, 243] width 27 height 27
click at [165, 176] on button "a" at bounding box center [167, 167] width 27 height 27
click at [316, 210] on button "n" at bounding box center [319, 205] width 27 height 27
click at [162, 245] on button "s" at bounding box center [167, 243] width 27 height 27
click at [471, 165] on button "i" at bounding box center [470, 167] width 27 height 27
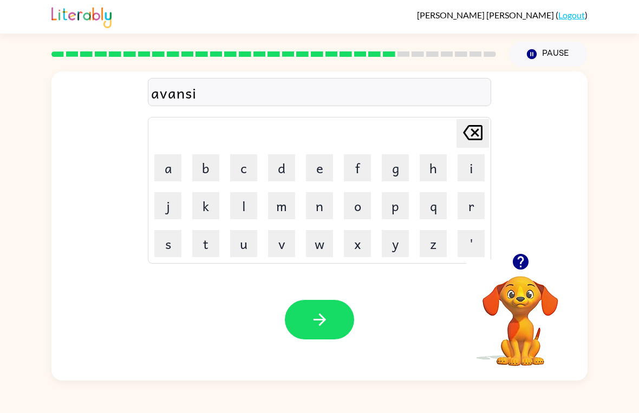
click at [325, 207] on button "n" at bounding box center [319, 205] width 27 height 27
click at [398, 175] on button "g" at bounding box center [395, 167] width 27 height 27
click at [304, 318] on button "button" at bounding box center [319, 320] width 69 height 40
click at [168, 244] on button "s" at bounding box center [167, 243] width 27 height 27
click at [243, 246] on button "u" at bounding box center [243, 243] width 27 height 27
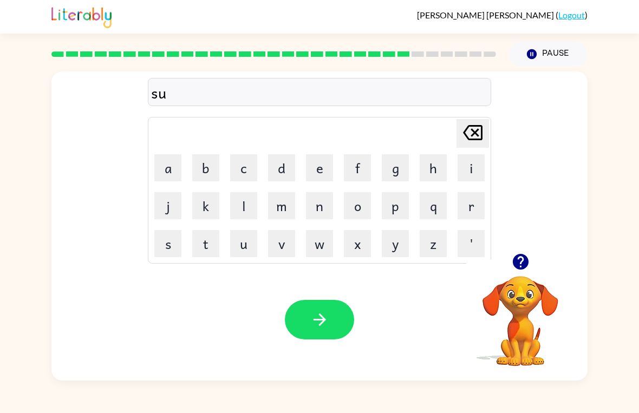
click at [314, 207] on button "n" at bounding box center [319, 205] width 27 height 27
click at [242, 208] on button "l" at bounding box center [243, 205] width 27 height 27
click at [463, 163] on button "i" at bounding box center [470, 167] width 27 height 27
click at [202, 247] on button "t" at bounding box center [205, 243] width 27 height 27
click at [326, 321] on icon "button" at bounding box center [319, 319] width 19 height 19
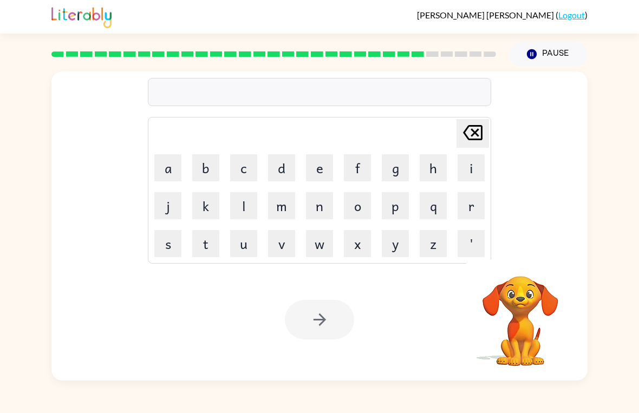
click at [276, 165] on button "d" at bounding box center [281, 167] width 27 height 27
click at [321, 170] on button "e" at bounding box center [319, 167] width 27 height 27
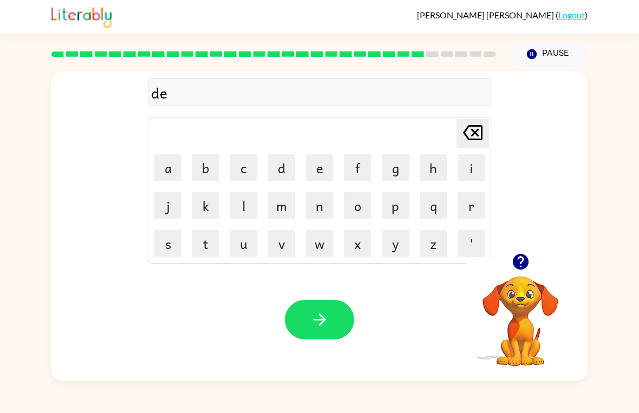
click at [162, 246] on button "s" at bounding box center [167, 243] width 27 height 27
click at [205, 206] on button "k" at bounding box center [205, 205] width 27 height 27
click at [353, 213] on button "o" at bounding box center [357, 205] width 27 height 27
click at [278, 245] on button "v" at bounding box center [281, 243] width 27 height 27
click at [317, 174] on button "e" at bounding box center [319, 167] width 27 height 27
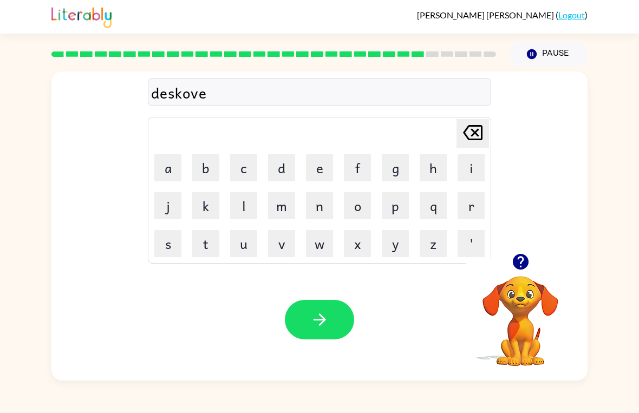
click at [471, 206] on button "r" at bounding box center [470, 205] width 27 height 27
click at [292, 322] on button "button" at bounding box center [319, 320] width 69 height 40
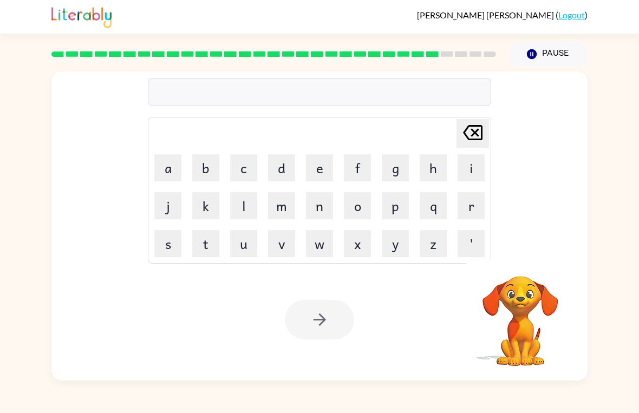
click at [277, 204] on button "m" at bounding box center [281, 205] width 27 height 27
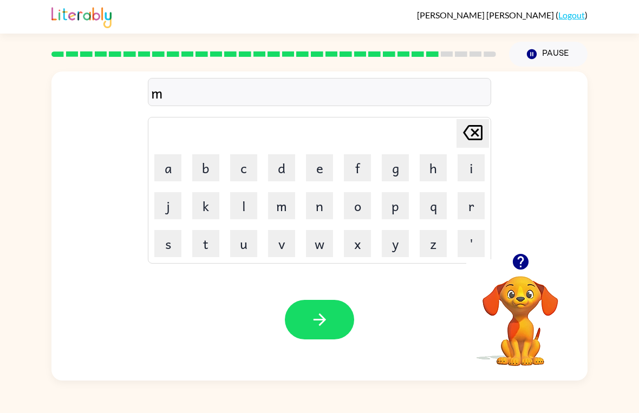
click at [353, 208] on button "o" at bounding box center [357, 205] width 27 height 27
click at [314, 244] on button "w" at bounding box center [319, 243] width 27 height 27
click at [317, 215] on button "n" at bounding box center [319, 205] width 27 height 27
click at [286, 342] on div "Your browser must support playing .mp4 files to use Literably. Please try using…" at bounding box center [319, 320] width 536 height 122
click at [289, 326] on button "button" at bounding box center [319, 320] width 69 height 40
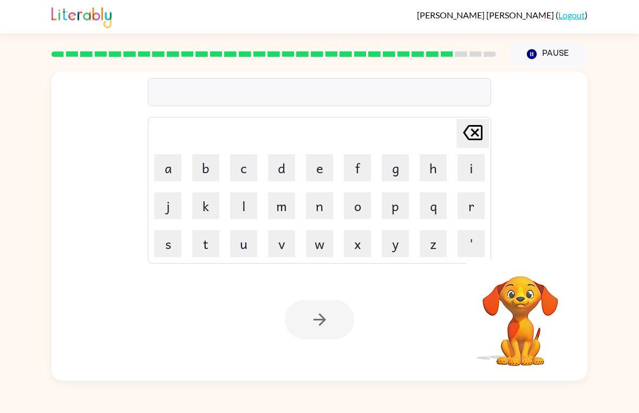
click at [572, 16] on link "Logout" at bounding box center [571, 15] width 27 height 10
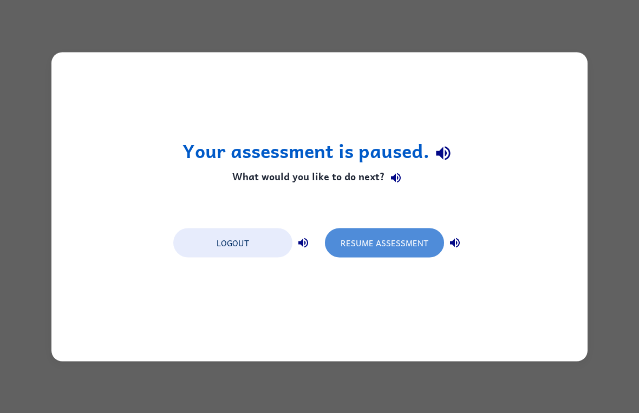
click at [410, 247] on button "Resume Assessment" at bounding box center [384, 242] width 119 height 29
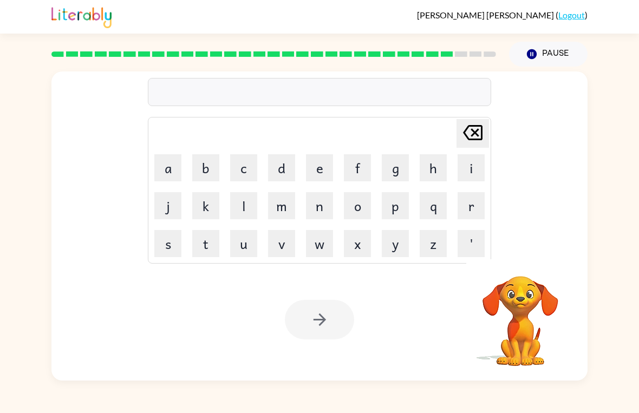
click at [317, 249] on button "w" at bounding box center [319, 243] width 27 height 27
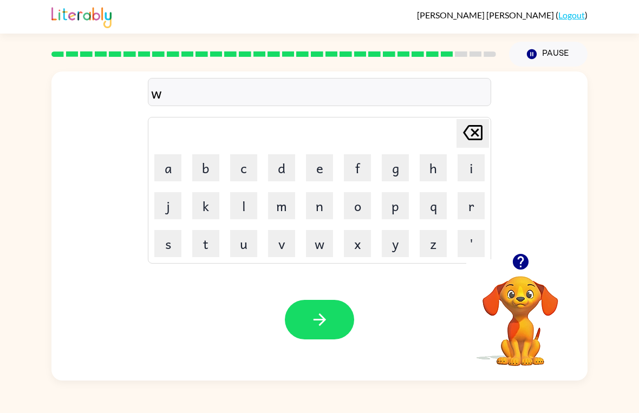
click at [313, 170] on button "e" at bounding box center [319, 167] width 27 height 27
click at [244, 202] on button "l" at bounding box center [243, 205] width 27 height 27
click at [246, 206] on button "l" at bounding box center [243, 205] width 27 height 27
click at [461, 145] on icon "Delete Delete last character input" at bounding box center [473, 133] width 26 height 26
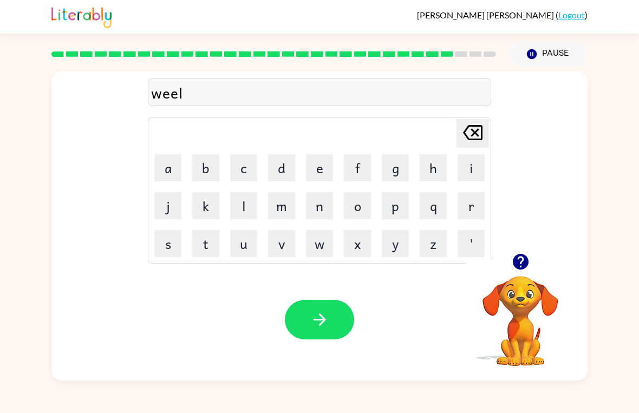
click at [462, 141] on icon "Delete Delete last character input" at bounding box center [473, 133] width 26 height 26
click at [244, 202] on button "l" at bounding box center [243, 205] width 27 height 27
click at [314, 165] on button "e" at bounding box center [319, 167] width 27 height 27
click at [470, 134] on icon "Delete Delete last character input" at bounding box center [473, 133] width 26 height 26
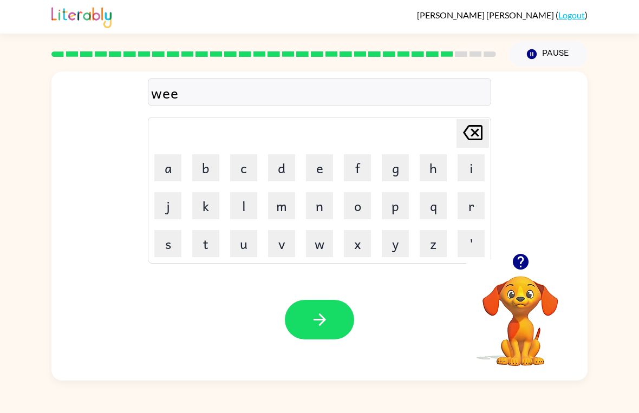
click at [469, 138] on icon "Delete Delete last character input" at bounding box center [473, 133] width 26 height 26
click at [239, 208] on button "l" at bounding box center [243, 205] width 27 height 27
click at [471, 133] on icon "Delete Delete last character input" at bounding box center [473, 133] width 26 height 26
click at [474, 133] on icon at bounding box center [472, 132] width 19 height 15
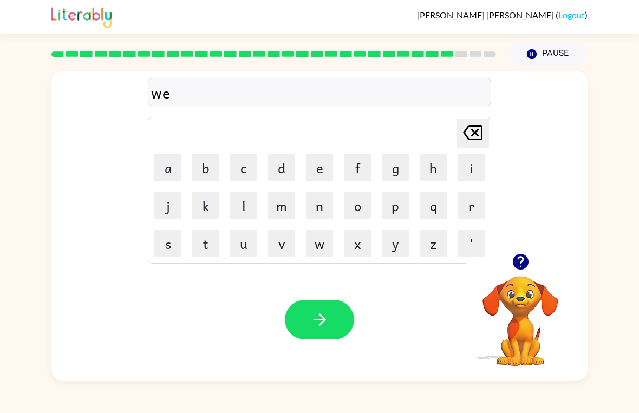
click at [307, 164] on button "e" at bounding box center [319, 167] width 27 height 27
click at [242, 203] on button "l" at bounding box center [243, 205] width 27 height 27
click at [313, 330] on button "button" at bounding box center [319, 320] width 69 height 40
click at [205, 169] on button "b" at bounding box center [205, 167] width 27 height 27
click at [311, 166] on button "e" at bounding box center [319, 167] width 27 height 27
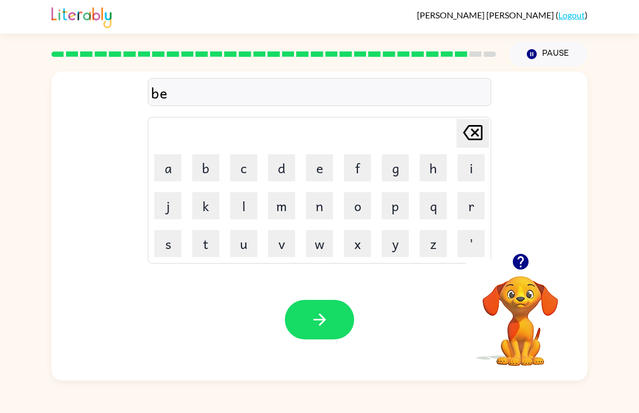
click at [321, 207] on button "n" at bounding box center [319, 205] width 27 height 27
click at [241, 247] on button "u" at bounding box center [243, 243] width 27 height 27
click at [473, 126] on icon at bounding box center [472, 132] width 19 height 15
click at [201, 247] on button "t" at bounding box center [205, 243] width 27 height 27
click at [309, 314] on button "button" at bounding box center [319, 320] width 69 height 40
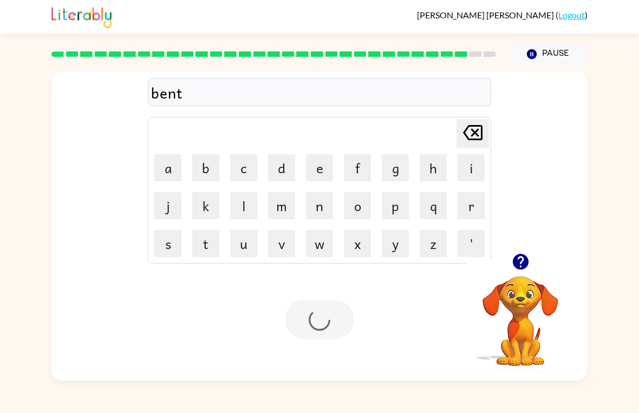
click at [307, 325] on div at bounding box center [319, 320] width 69 height 40
click at [315, 329] on div at bounding box center [319, 320] width 69 height 40
click at [314, 338] on div at bounding box center [319, 320] width 69 height 40
click at [316, 331] on div at bounding box center [319, 320] width 69 height 40
click at [575, 10] on link "Logout" at bounding box center [571, 15] width 27 height 10
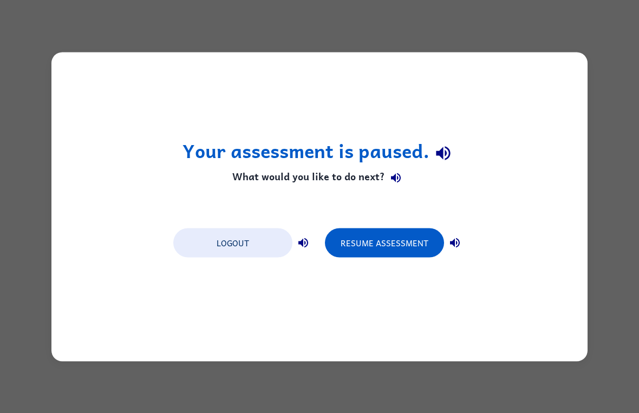
click at [375, 241] on button "Resume Assessment" at bounding box center [384, 242] width 119 height 29
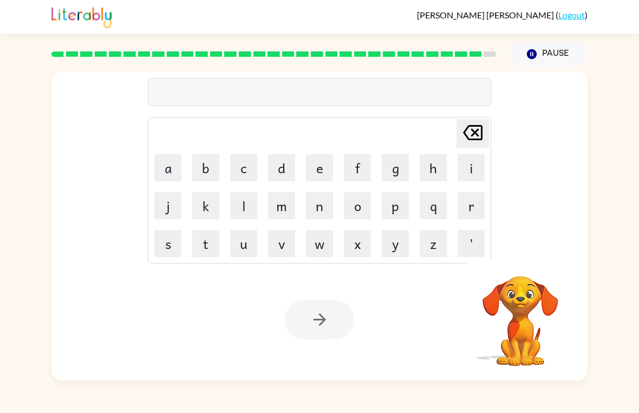
click at [564, 19] on link "Logout" at bounding box center [571, 15] width 27 height 10
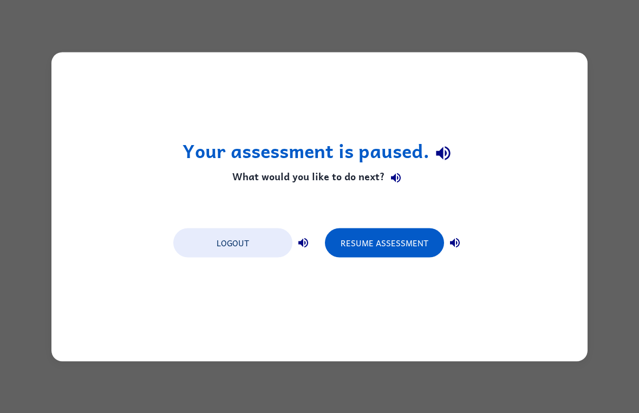
click at [409, 245] on button "Resume Assessment" at bounding box center [384, 242] width 119 height 29
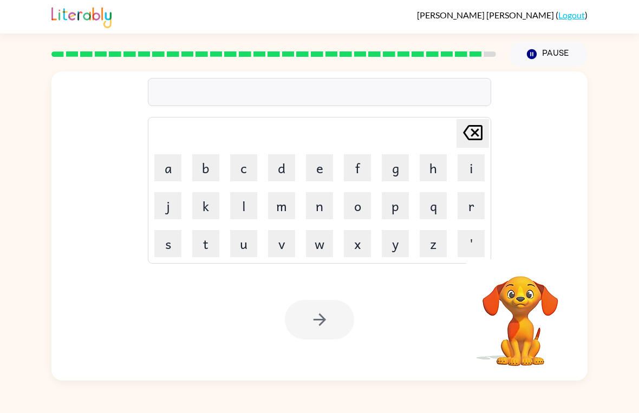
click at [167, 167] on button "a" at bounding box center [167, 167] width 27 height 27
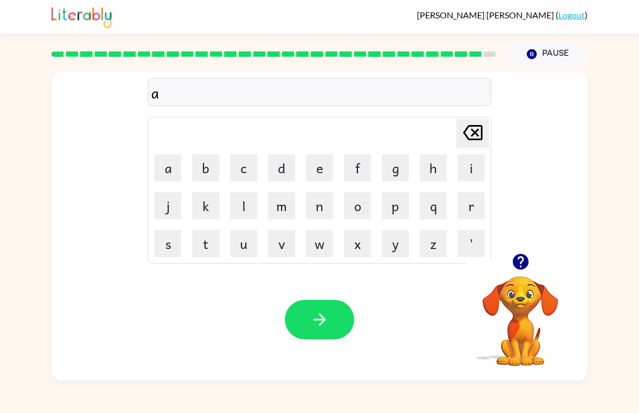
click at [358, 168] on button "f" at bounding box center [357, 167] width 27 height 27
click at [205, 247] on button "t" at bounding box center [205, 243] width 27 height 27
click at [321, 167] on button "e" at bounding box center [319, 167] width 27 height 27
click at [466, 207] on button "r" at bounding box center [470, 205] width 27 height 27
click at [316, 206] on button "n" at bounding box center [319, 205] width 27 height 27
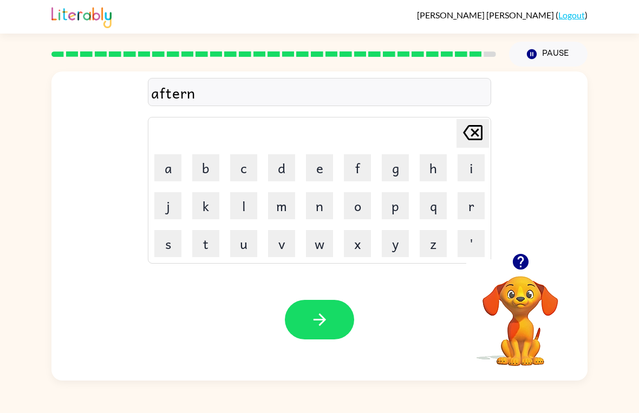
click at [357, 201] on button "o" at bounding box center [357, 205] width 27 height 27
click at [363, 207] on button "o" at bounding box center [357, 205] width 27 height 27
click at [317, 198] on button "n" at bounding box center [319, 205] width 27 height 27
click at [287, 330] on button "button" at bounding box center [319, 320] width 69 height 40
